Goal: Find specific page/section: Find specific page/section

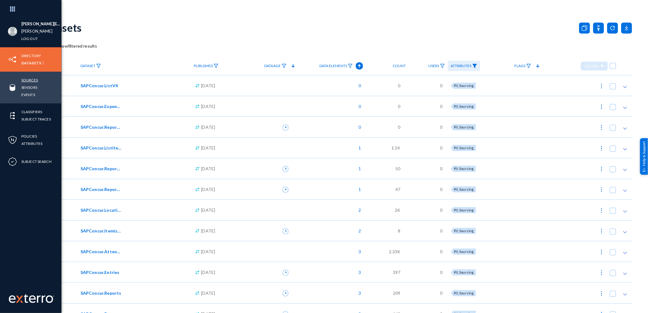
click at [33, 79] on link "Sources" at bounding box center [29, 80] width 16 height 7
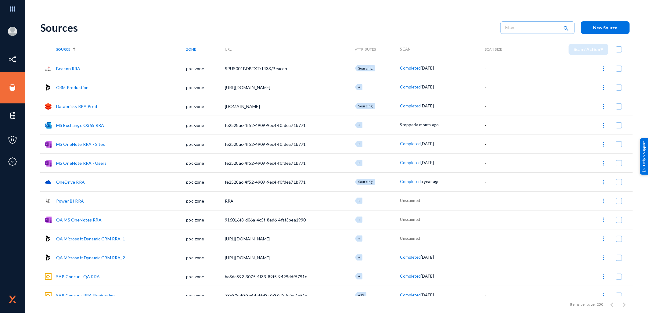
click at [81, 87] on link "CRM Production" at bounding box center [72, 87] width 32 height 5
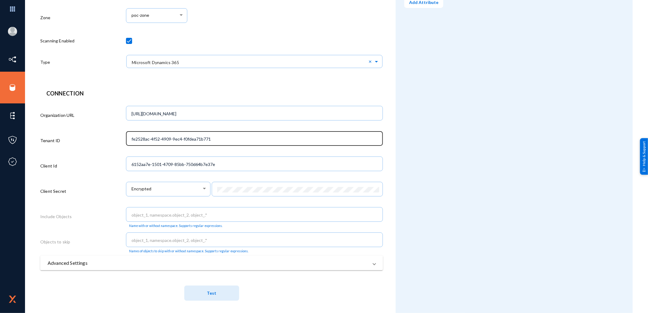
scroll to position [97, 0]
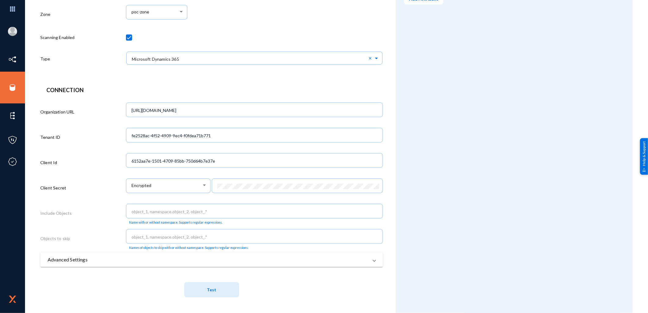
click at [214, 93] on header "Connection" at bounding box center [211, 90] width 330 height 8
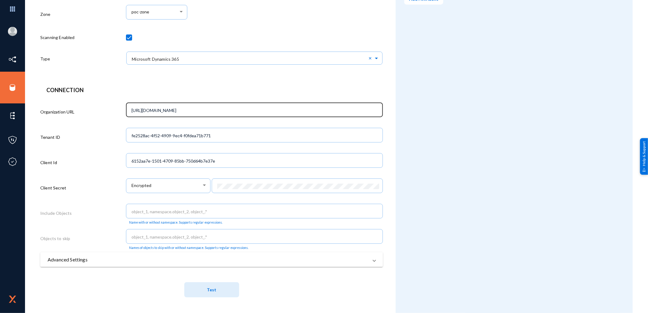
scroll to position [63, 0]
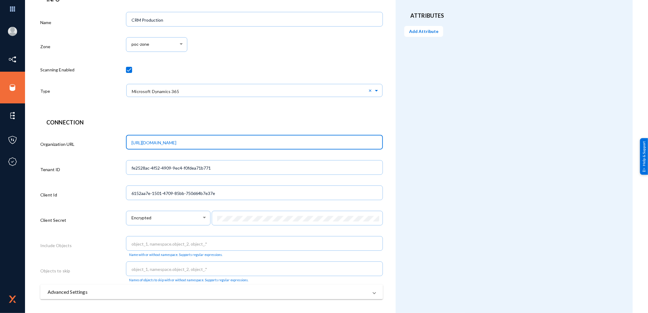
drag, startPoint x: 233, startPoint y: 142, endPoint x: 120, endPoint y: 139, distance: 113.2
click at [120, 139] on div "Organization URL [URL][DOMAIN_NAME]" at bounding box center [211, 145] width 343 height 25
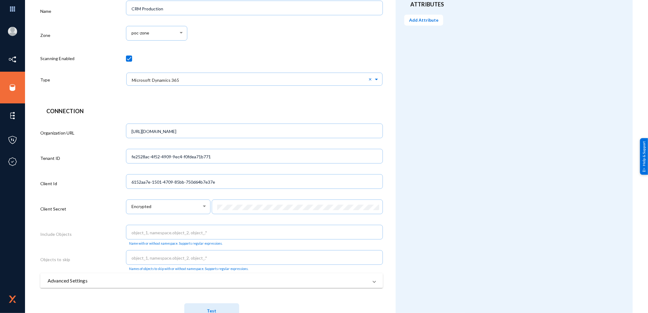
scroll to position [97, 0]
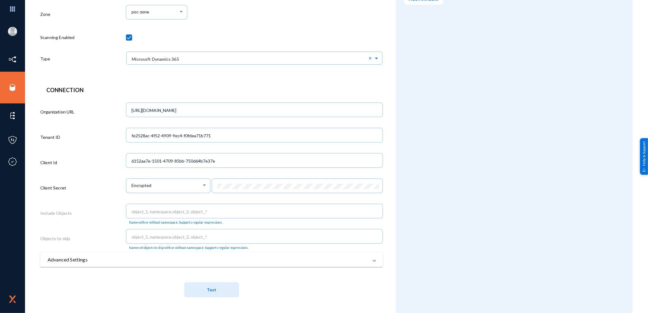
click at [185, 84] on form "Source Configuration Cancel Save Delete Info Name CRM Production Zone poc-zone …" at bounding box center [217, 116] width 355 height 393
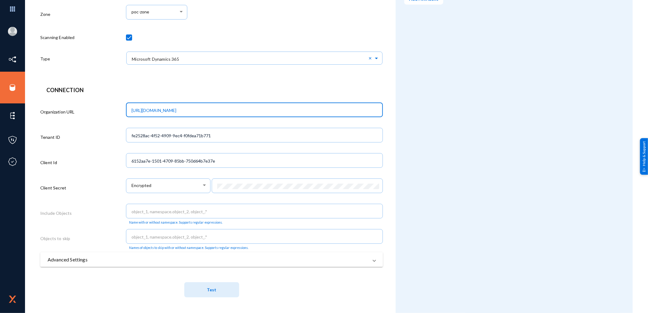
drag, startPoint x: 236, startPoint y: 110, endPoint x: 129, endPoint y: 101, distance: 106.8
click at [129, 101] on div "[URL][DOMAIN_NAME]" at bounding box center [254, 109] width 250 height 16
